Goal: Task Accomplishment & Management: Manage account settings

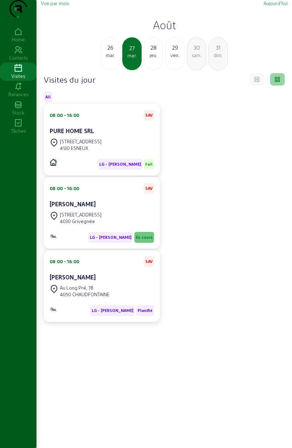
click at [173, 58] on div "ven." at bounding box center [175, 55] width 19 height 7
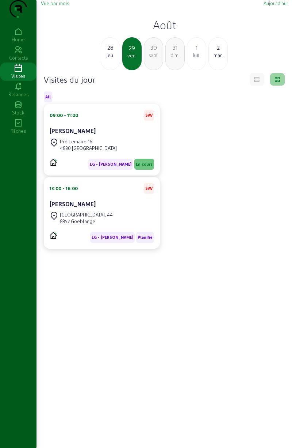
click at [194, 58] on div "lun." at bounding box center [197, 55] width 19 height 7
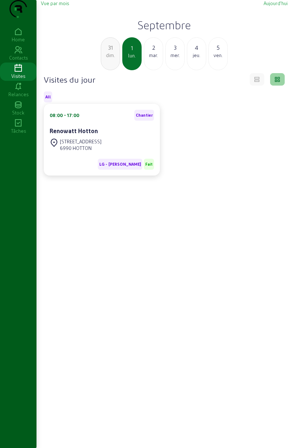
click at [152, 58] on div "mar." at bounding box center [153, 55] width 19 height 7
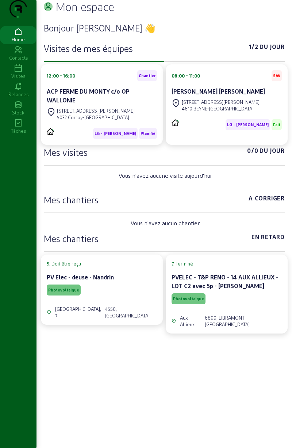
click at [130, 106] on div "ACP FERME DU MONTY c/o OP WALLONIE" at bounding box center [102, 96] width 110 height 19
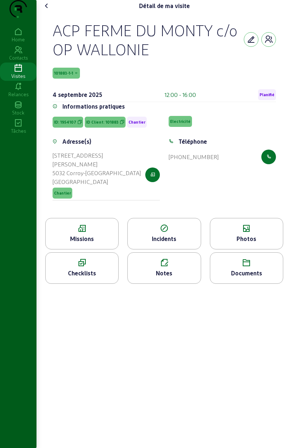
click at [271, 97] on span "Planifié" at bounding box center [267, 94] width 15 height 5
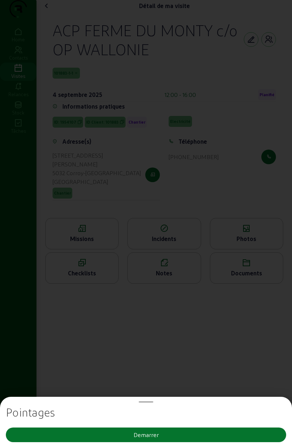
click at [167, 437] on button "Demarrer" at bounding box center [146, 434] width 281 height 15
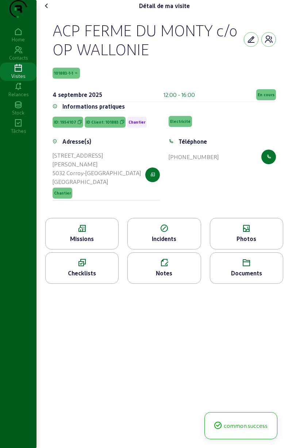
click at [267, 100] on span "En cours" at bounding box center [267, 94] width 20 height 11
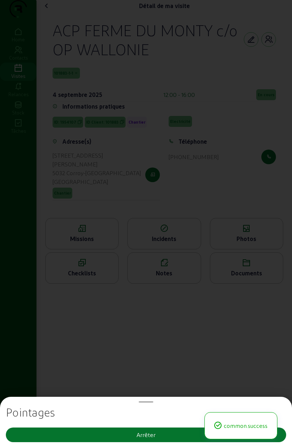
click at [143, 430] on div "Arrêter" at bounding box center [146, 434] width 19 height 9
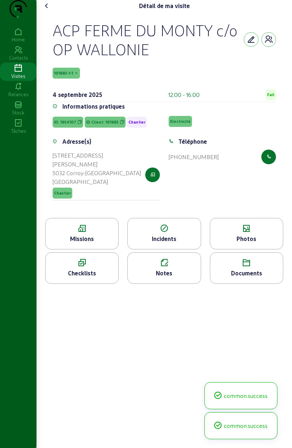
click at [253, 233] on icon at bounding box center [247, 228] width 73 height 9
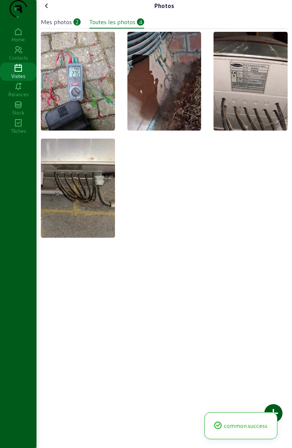
click at [276, 404] on div at bounding box center [274, 413] width 18 height 18
click at [65, 27] on div "Mes photos 2 Toutes les photos 4" at bounding box center [164, 20] width 247 height 17
click at [277, 412] on div at bounding box center [274, 413] width 18 height 18
